Goal: Information Seeking & Learning: Learn about a topic

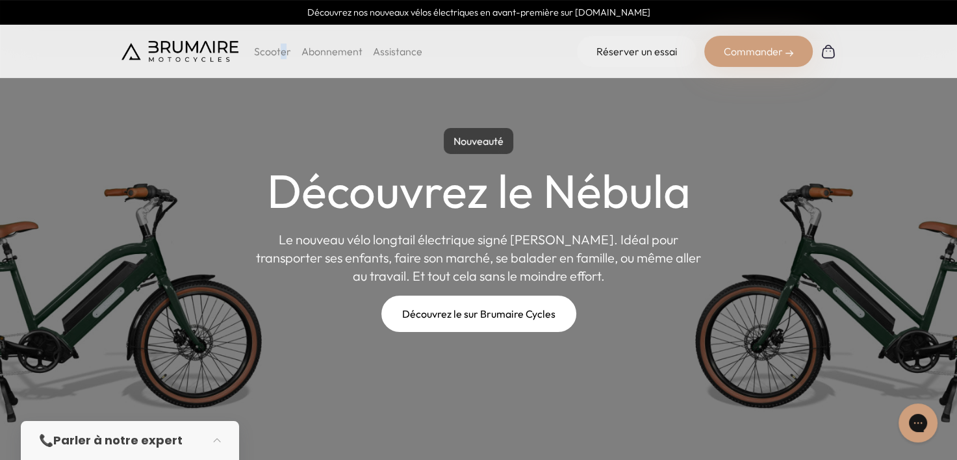
click at [282, 45] on p "Scooter" at bounding box center [272, 52] width 37 height 16
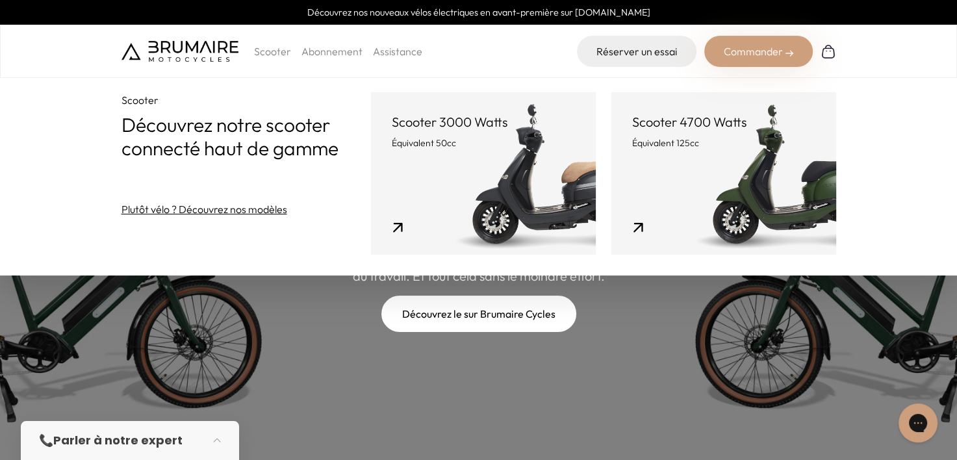
drag, startPoint x: 514, startPoint y: 53, endPoint x: 509, endPoint y: 60, distance: 8.5
click at [509, 60] on div "Scooter Abonnement Assistance Réserver un essai Commander" at bounding box center [478, 51] width 714 height 31
click at [279, 49] on p "Scooter" at bounding box center [272, 52] width 37 height 16
click at [347, 53] on link "Abonnement" at bounding box center [331, 51] width 61 height 13
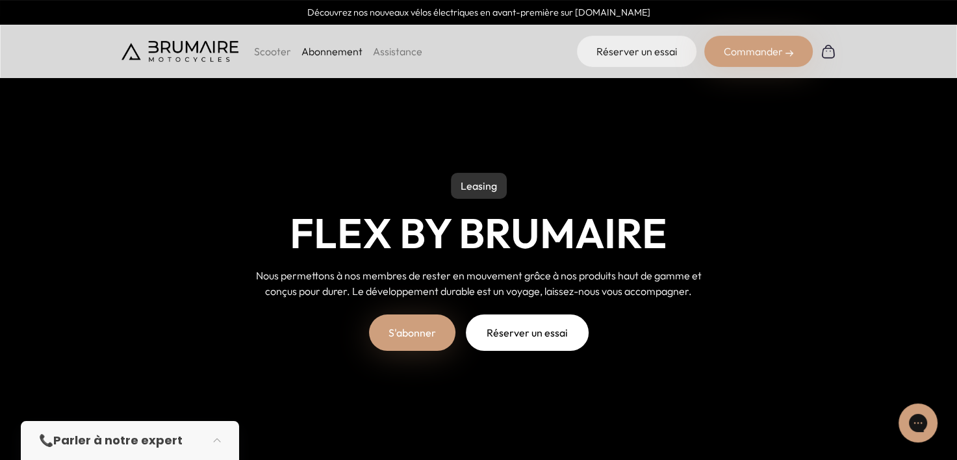
click at [299, 42] on div "Scooter Abonnement Assistance" at bounding box center [271, 51] width 301 height 31
click at [288, 57] on p "Scooter" at bounding box center [272, 52] width 37 height 16
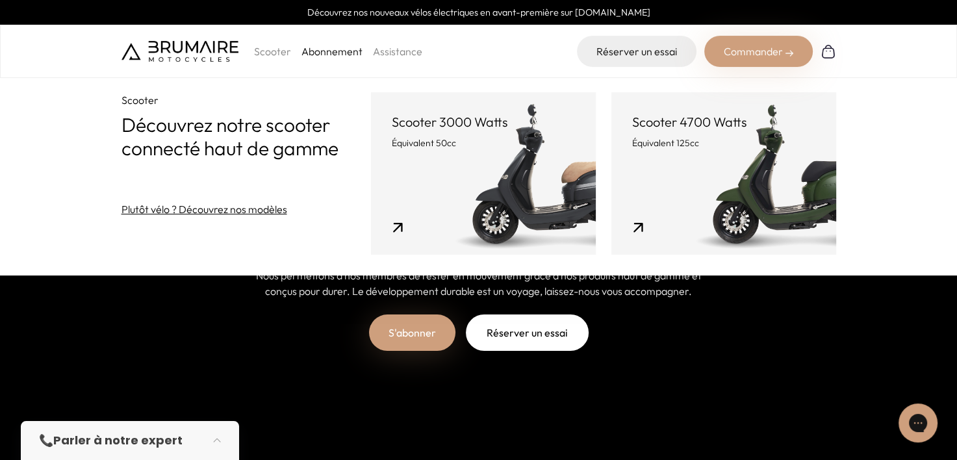
click at [396, 171] on link "Scooter 3000 Watts Équivalent 50cc" at bounding box center [483, 173] width 225 height 162
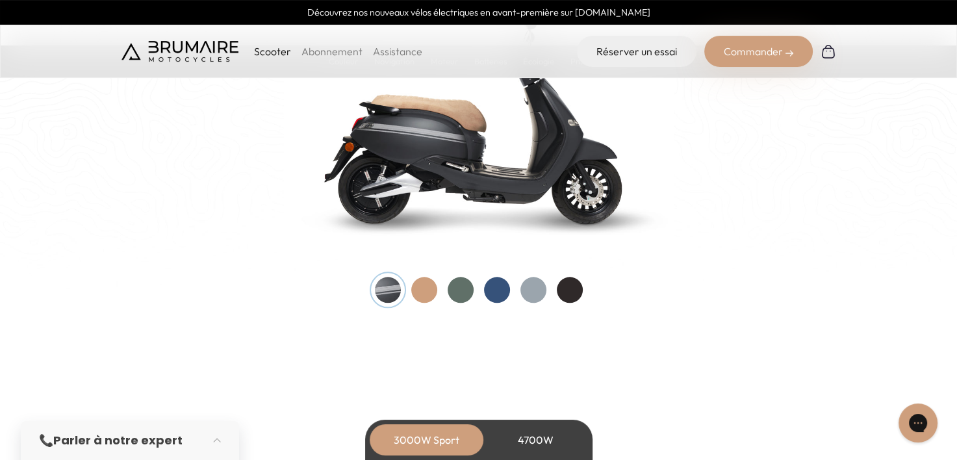
scroll to position [1494, 0]
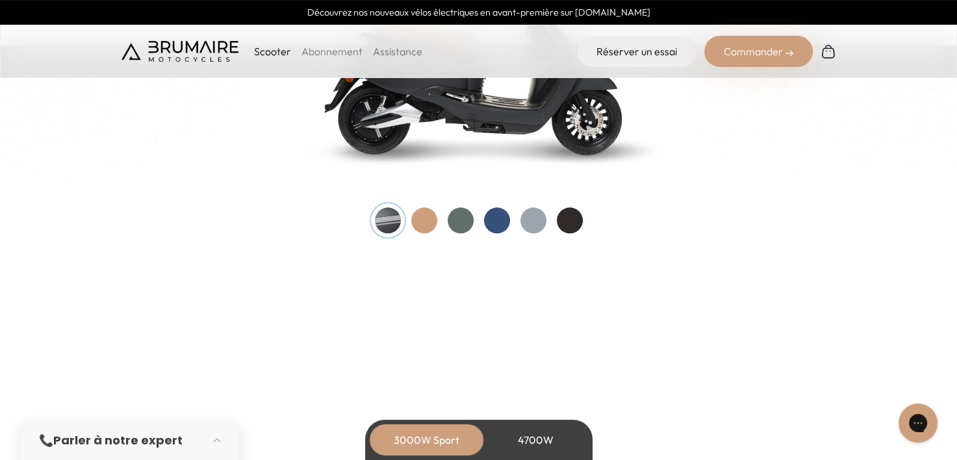
click at [531, 444] on div "4700W" at bounding box center [536, 439] width 104 height 31
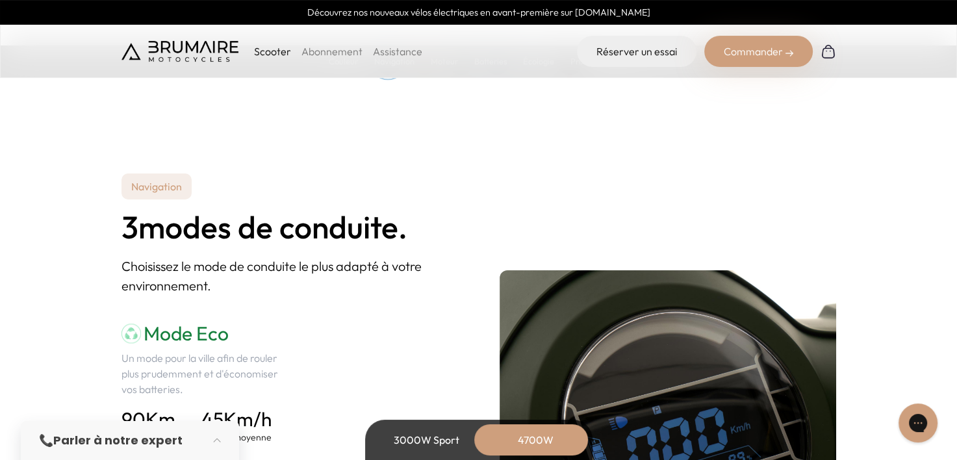
scroll to position [1624, 0]
